Goal: Transaction & Acquisition: Book appointment/travel/reservation

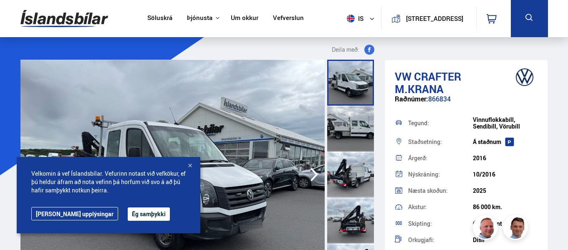
drag, startPoint x: 121, startPoint y: 214, endPoint x: 259, endPoint y: 210, distance: 137.9
click at [128, 214] on button "Ég samþykki" at bounding box center [149, 214] width 42 height 13
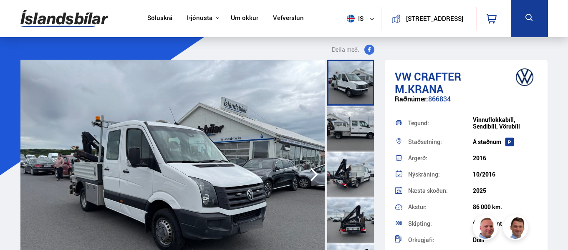
click at [358, 81] on div at bounding box center [350, 83] width 47 height 46
click at [351, 127] on div at bounding box center [350, 129] width 47 height 46
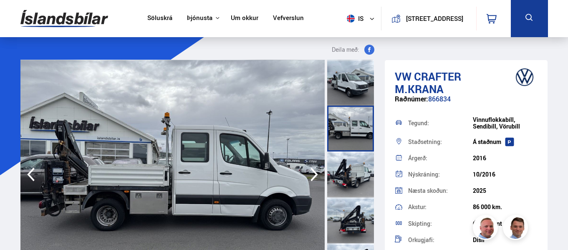
click at [347, 169] on div at bounding box center [350, 175] width 47 height 46
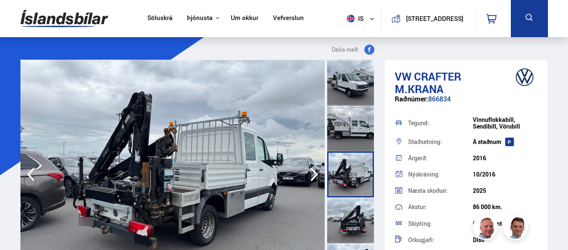
click at [352, 213] on div at bounding box center [350, 221] width 47 height 46
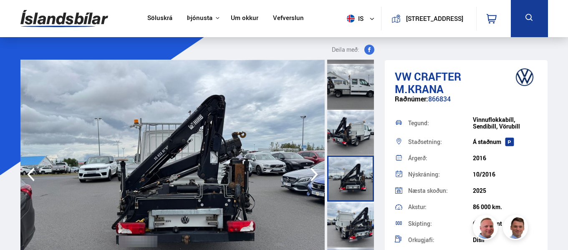
scroll to position [84, 0]
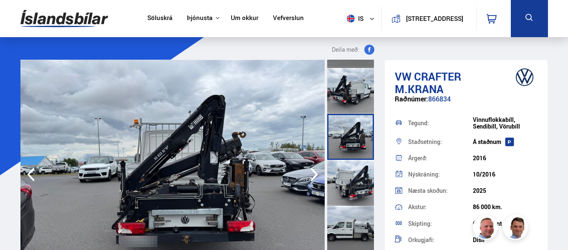
click at [355, 182] on div at bounding box center [350, 183] width 47 height 46
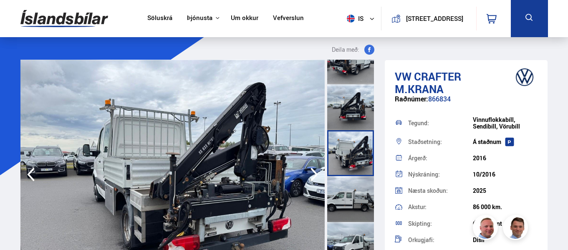
scroll to position [125, 0]
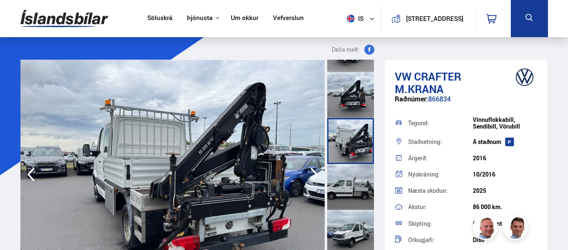
click at [358, 188] on div at bounding box center [350, 187] width 47 height 46
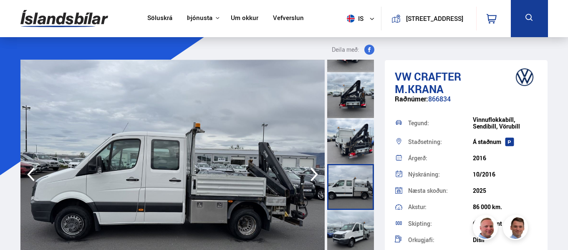
scroll to position [167, 0]
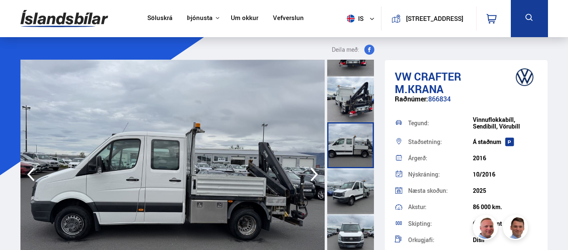
click at [352, 190] on div at bounding box center [350, 191] width 47 height 46
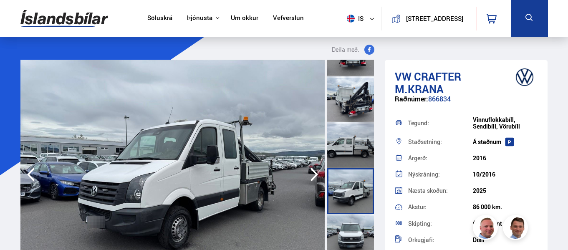
click at [348, 235] on div at bounding box center [350, 237] width 47 height 46
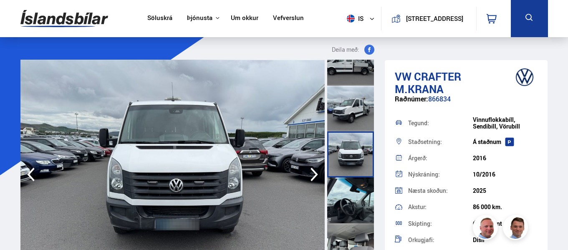
scroll to position [251, 0]
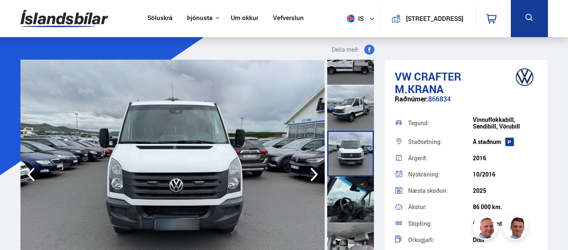
click at [357, 204] on div at bounding box center [350, 200] width 47 height 46
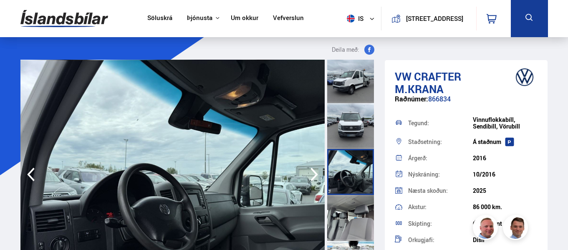
scroll to position [292, 0]
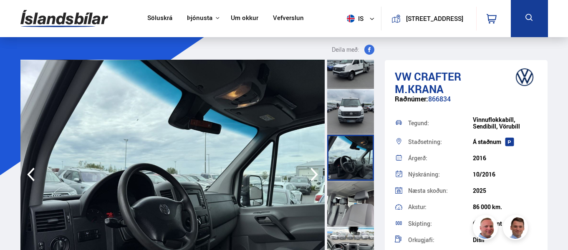
click at [357, 204] on div at bounding box center [350, 204] width 47 height 46
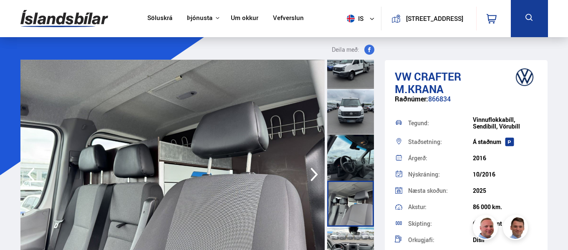
scroll to position [334, 0]
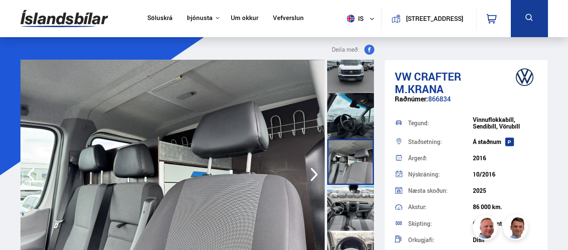
click at [357, 204] on div at bounding box center [350, 208] width 47 height 46
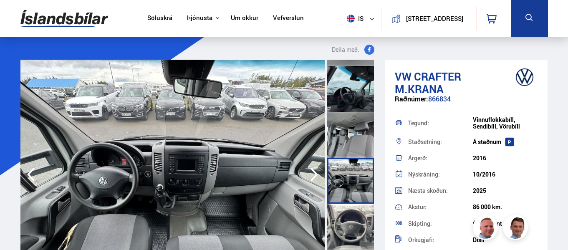
scroll to position [376, 0]
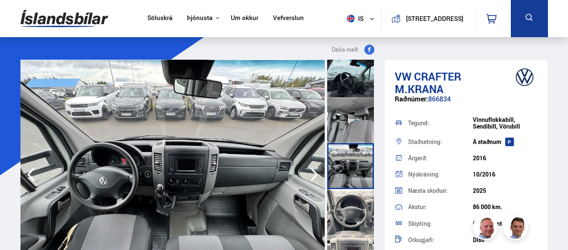
click at [357, 204] on div at bounding box center [350, 212] width 47 height 46
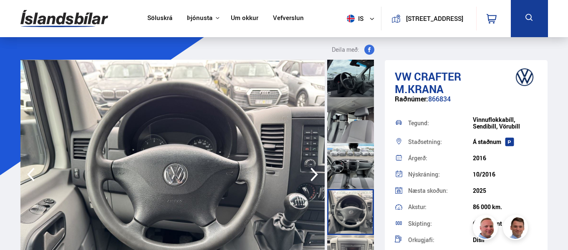
scroll to position [418, 0]
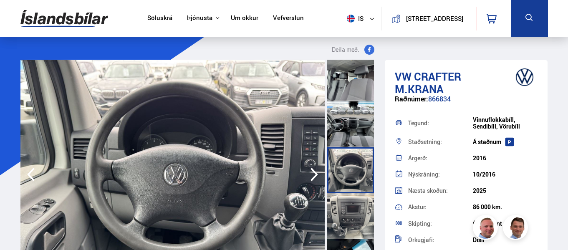
click at [357, 204] on div at bounding box center [350, 216] width 47 height 46
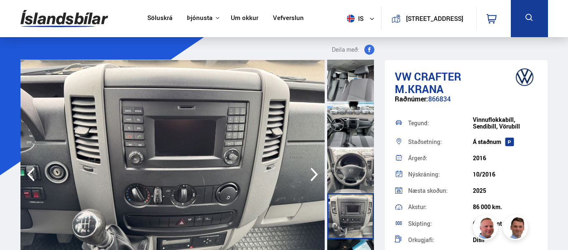
scroll to position [459, 0]
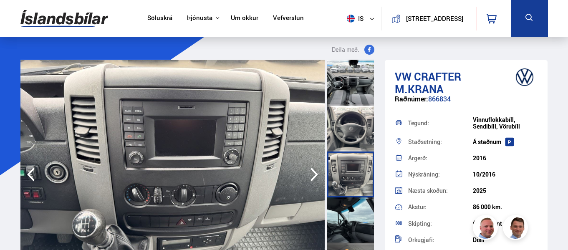
click at [357, 204] on div at bounding box center [350, 221] width 47 height 46
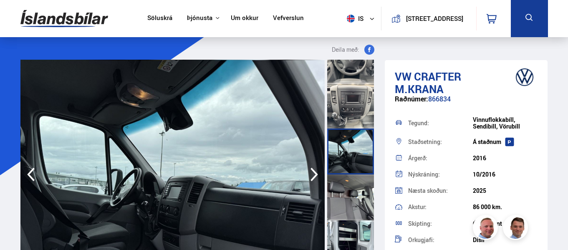
scroll to position [543, 0]
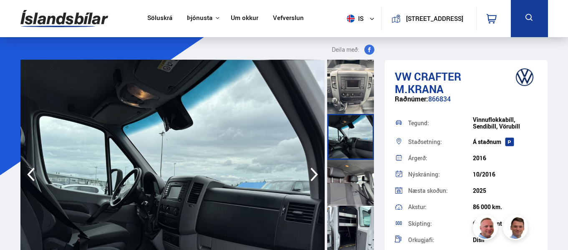
click at [353, 179] on div at bounding box center [350, 183] width 47 height 46
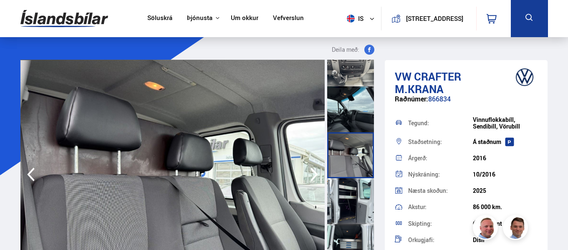
scroll to position [585, 0]
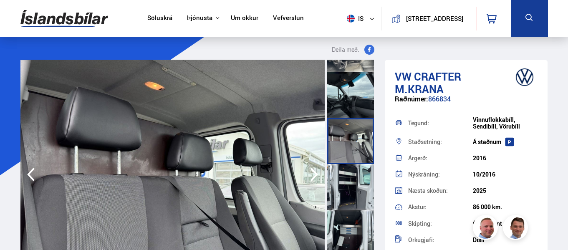
click at [352, 182] on div at bounding box center [350, 187] width 47 height 46
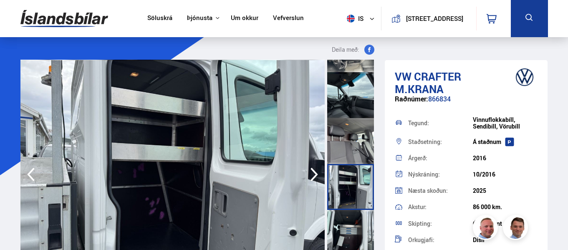
scroll to position [626, 0]
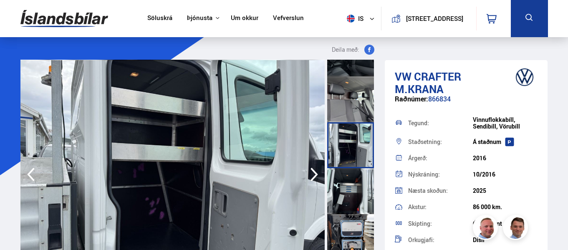
click at [345, 179] on div at bounding box center [350, 191] width 47 height 46
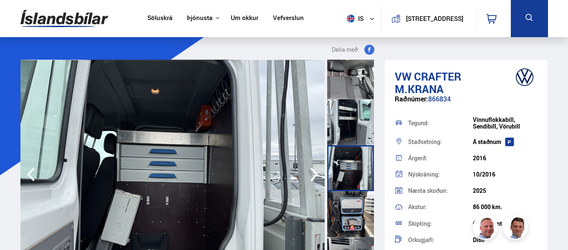
scroll to position [668, 0]
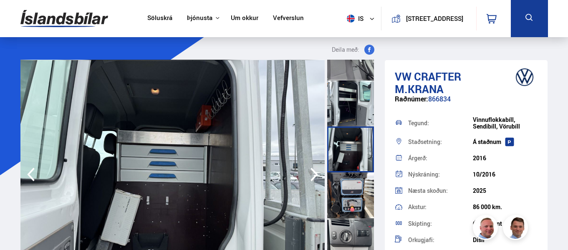
click at [350, 190] on div at bounding box center [350, 195] width 47 height 46
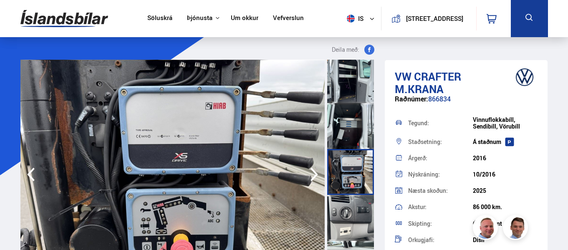
scroll to position [710, 0]
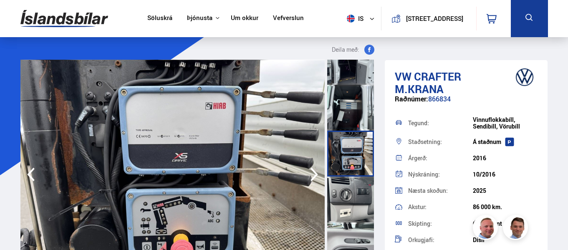
click at [351, 189] on div at bounding box center [350, 200] width 47 height 46
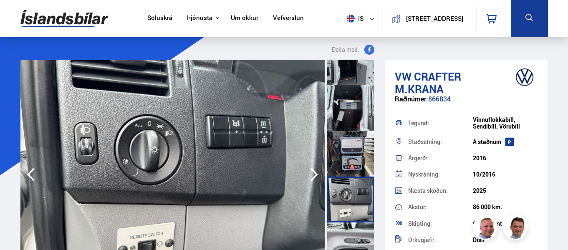
scroll to position [752, 0]
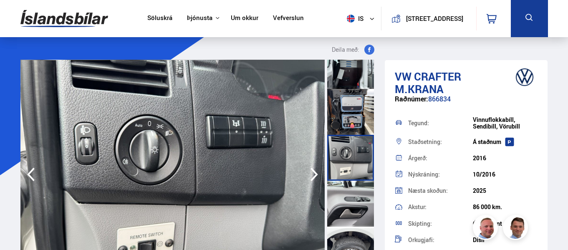
click at [349, 180] on div at bounding box center [350, 158] width 47 height 46
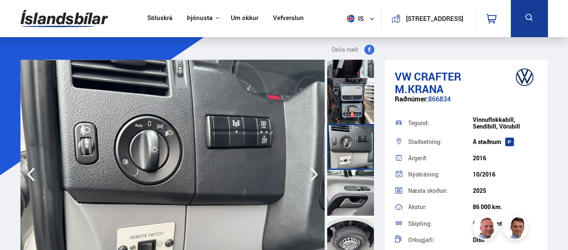
scroll to position [781, 0]
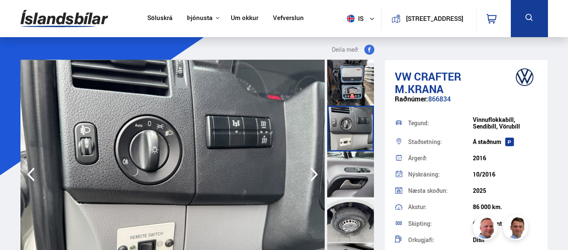
click at [351, 176] on div at bounding box center [350, 175] width 47 height 46
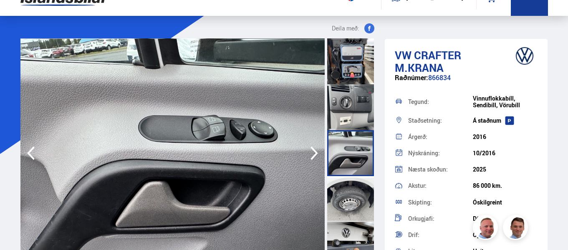
scroll to position [42, 0]
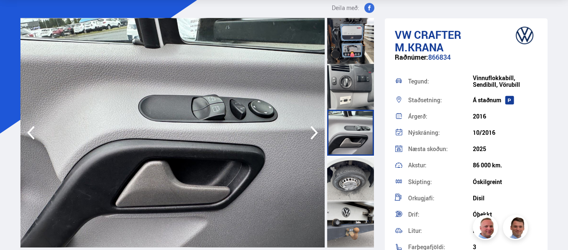
click at [351, 175] on div at bounding box center [350, 179] width 47 height 46
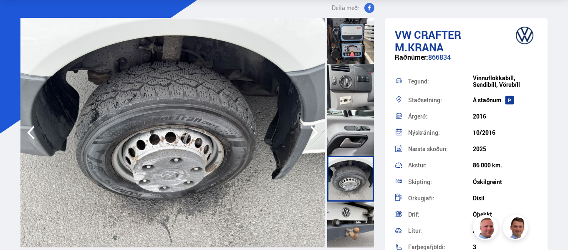
scroll to position [84, 0]
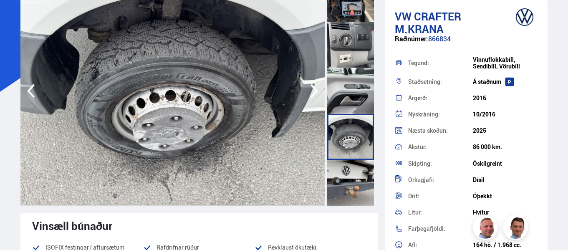
click at [351, 175] on div at bounding box center [350, 183] width 47 height 46
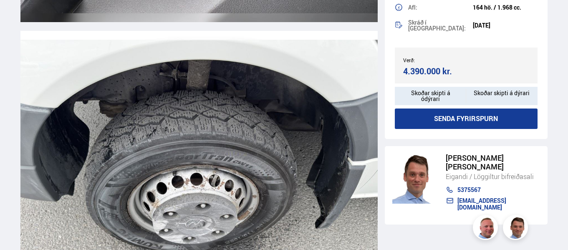
scroll to position [6283, 0]
